Goal: Transaction & Acquisition: Purchase product/service

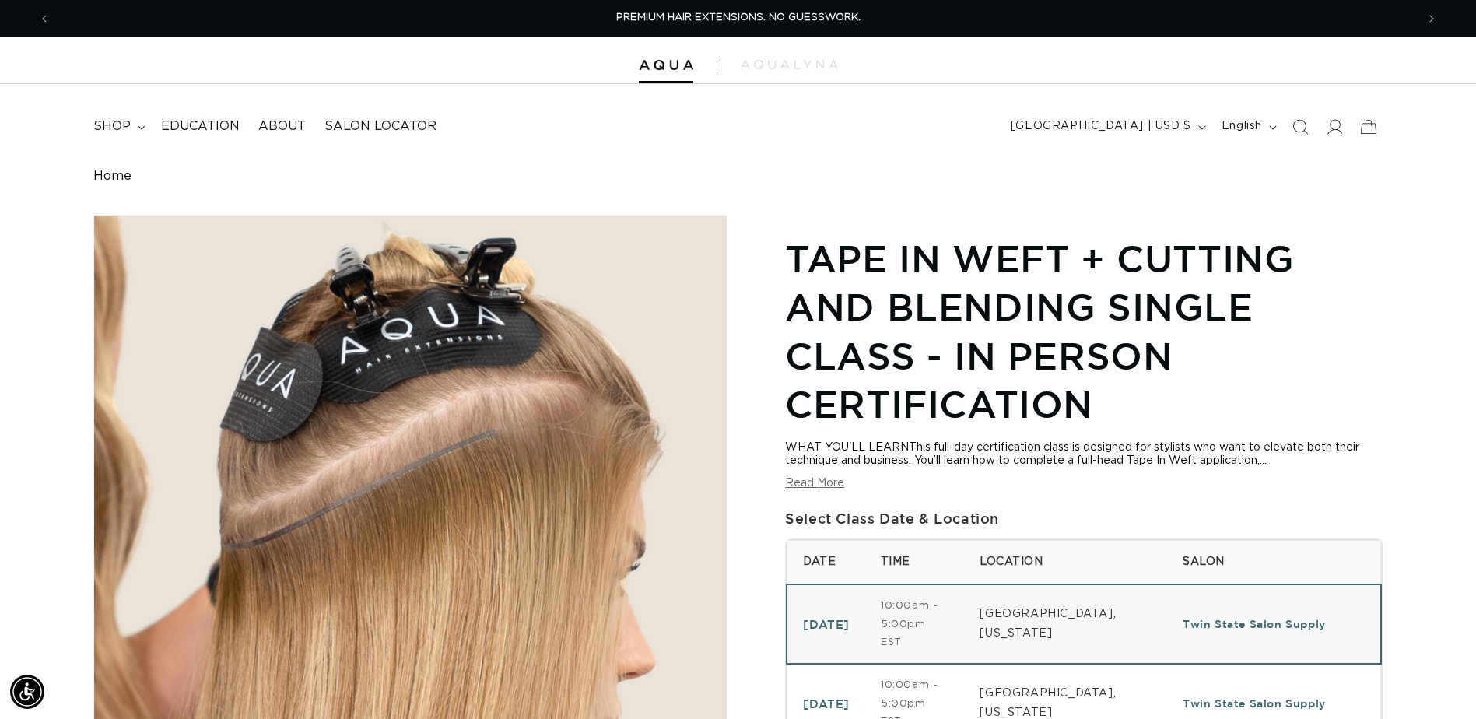
select select "46740431503588"
click at [102, 129] on span "shop" at bounding box center [111, 126] width 37 height 16
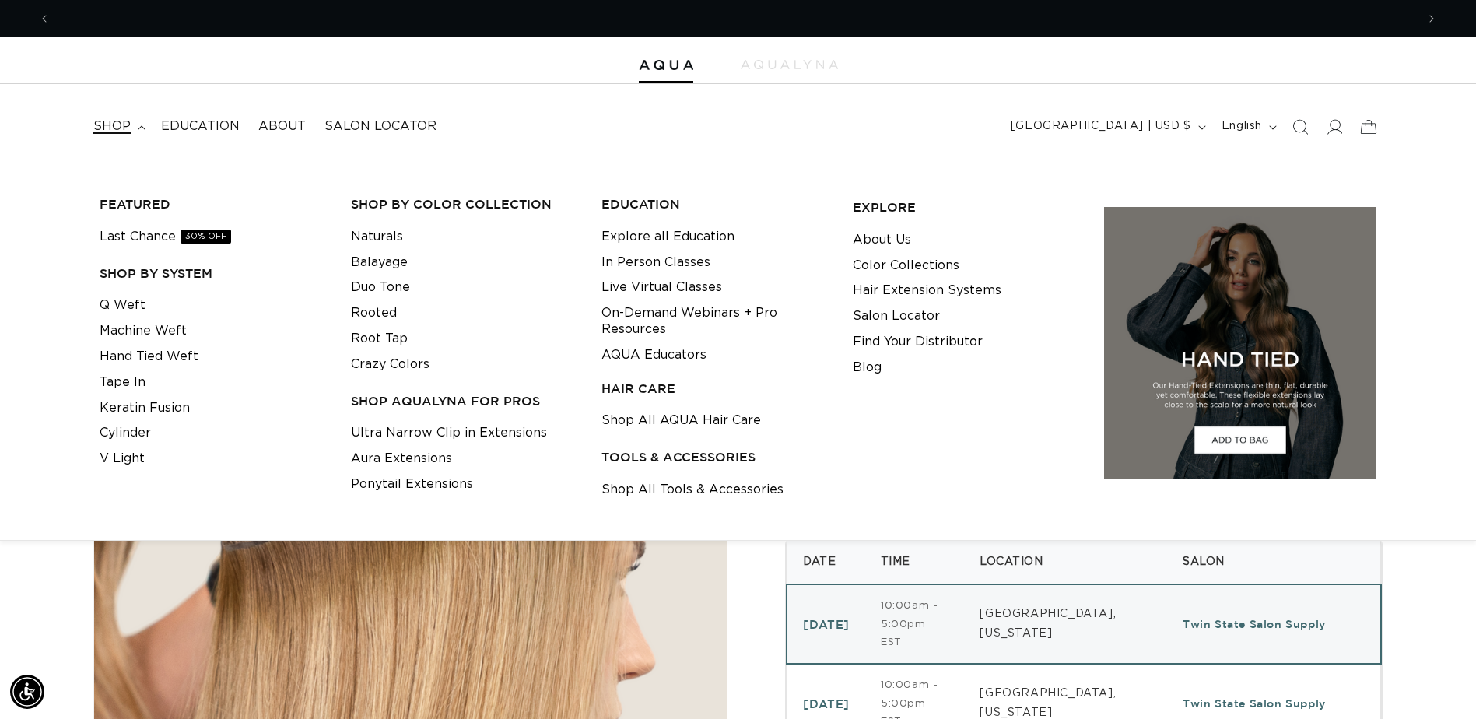
scroll to position [0, 2732]
click at [146, 377] on li "Tape In" at bounding box center [213, 383] width 227 height 26
click at [143, 378] on link "Tape In" at bounding box center [123, 383] width 46 height 26
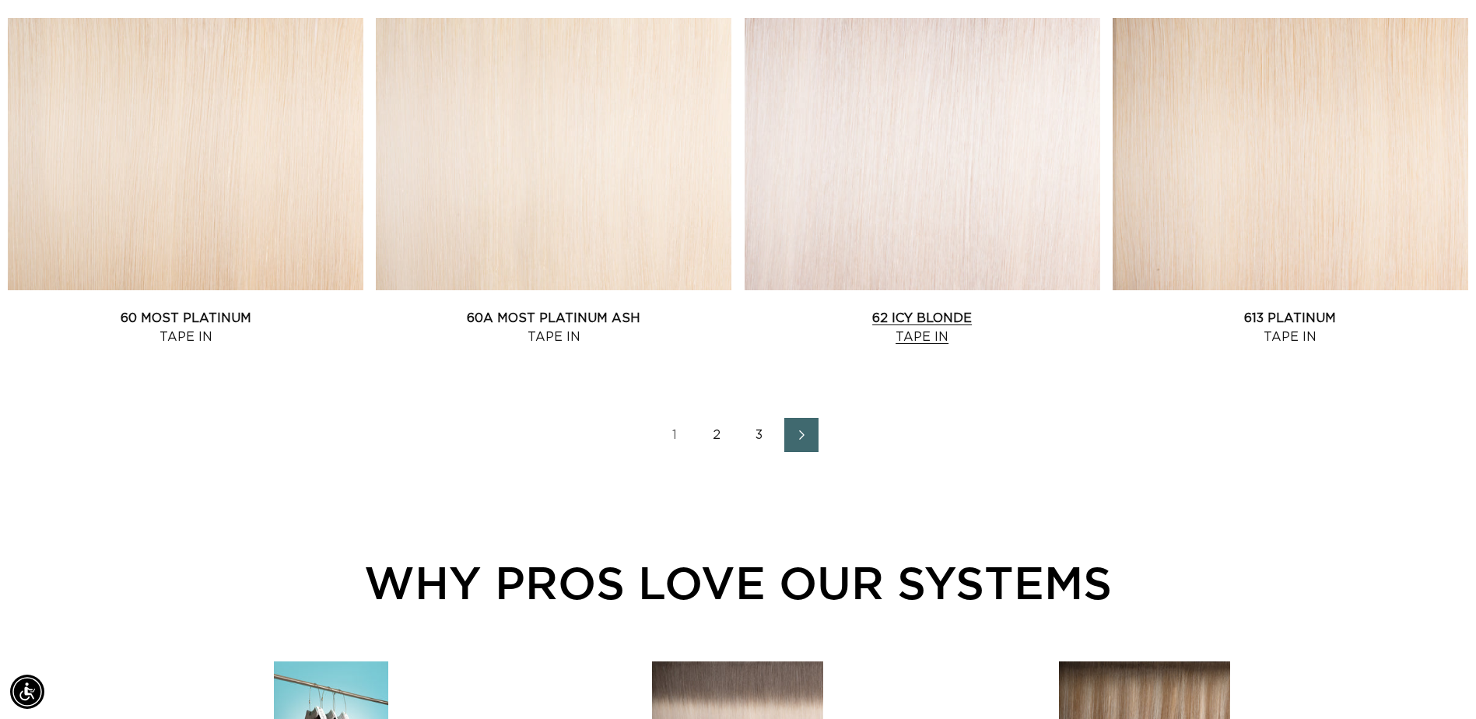
scroll to position [2179, 0]
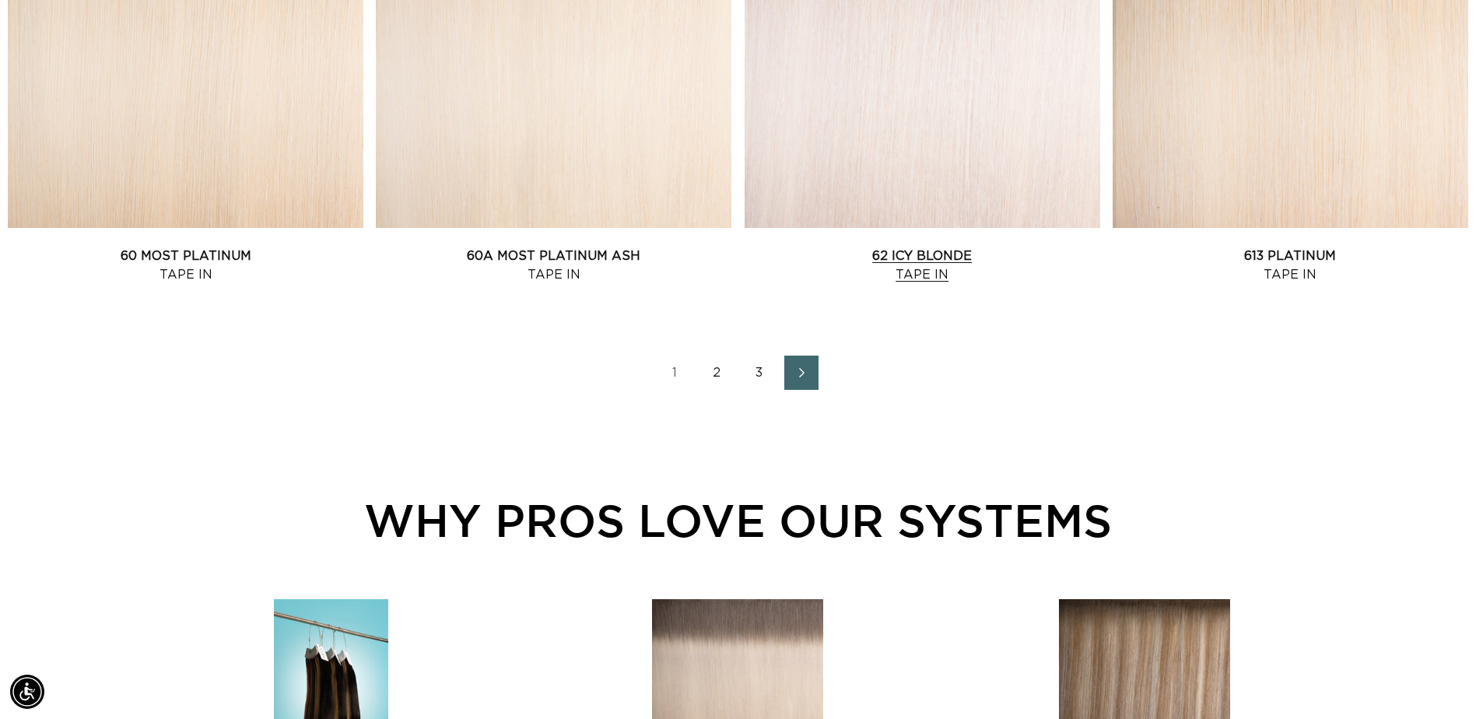
click at [911, 247] on link "62 Icy Blonde Tape In" at bounding box center [923, 265] width 356 height 37
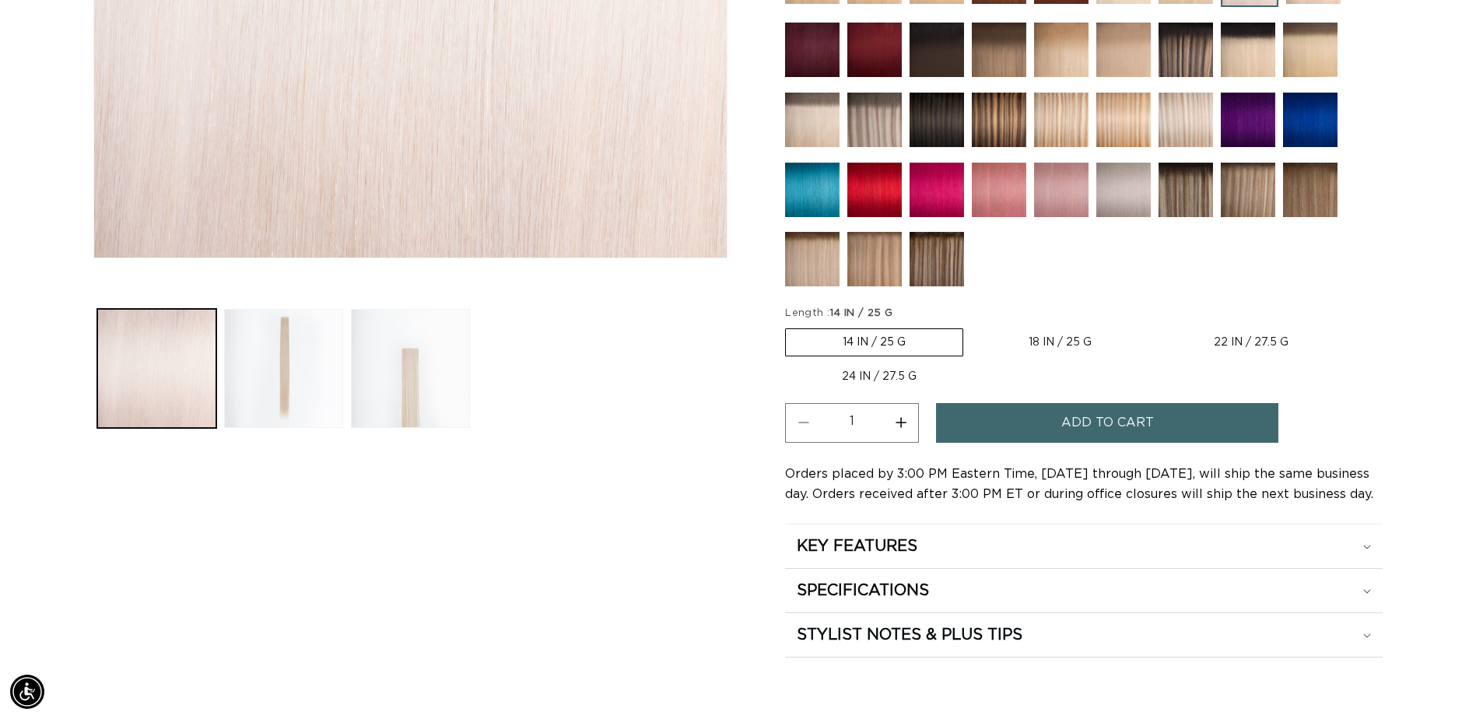
scroll to position [0, 1366]
click at [879, 91] on div at bounding box center [1084, 86] width 598 height 415
click at [877, 104] on img at bounding box center [874, 120] width 54 height 54
